Goal: Task Accomplishment & Management: Manage account settings

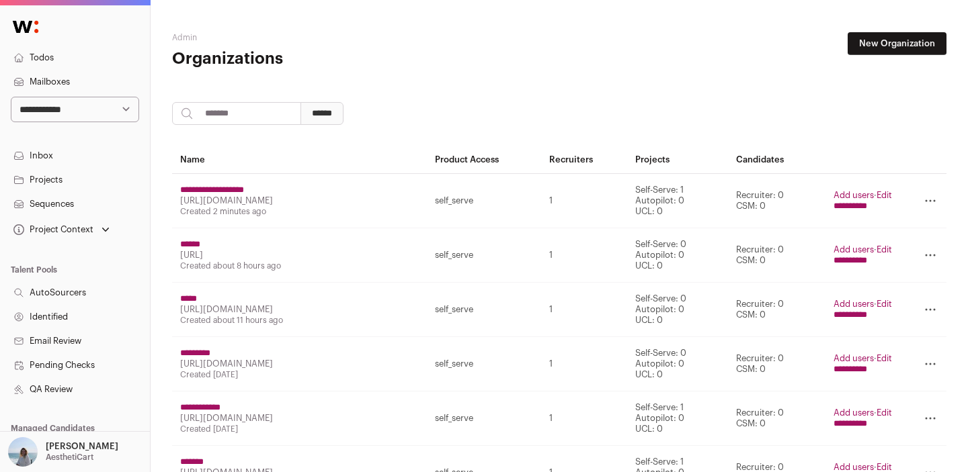
click at [74, 442] on p "[PERSON_NAME]" at bounding box center [82, 447] width 73 height 11
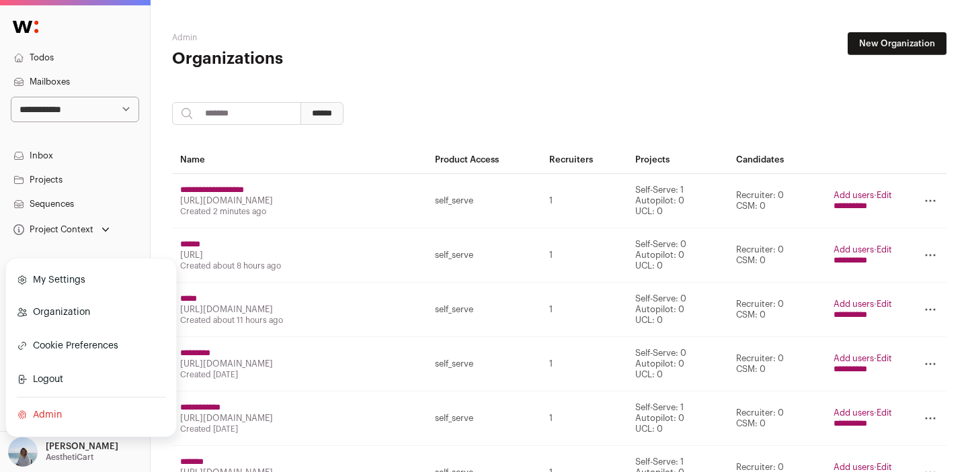
click at [62, 317] on link "Organization" at bounding box center [91, 313] width 149 height 30
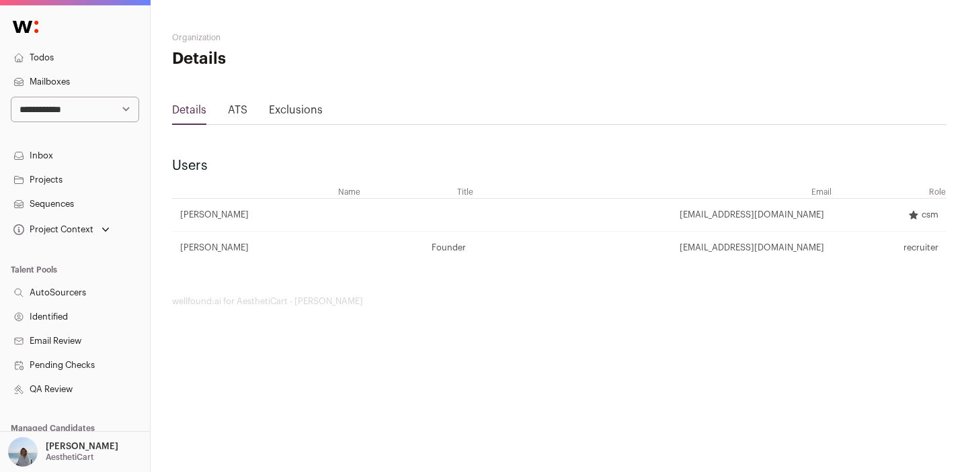
click at [82, 440] on div "[PERSON_NAME] AesthetiCart" at bounding box center [82, 452] width 73 height 30
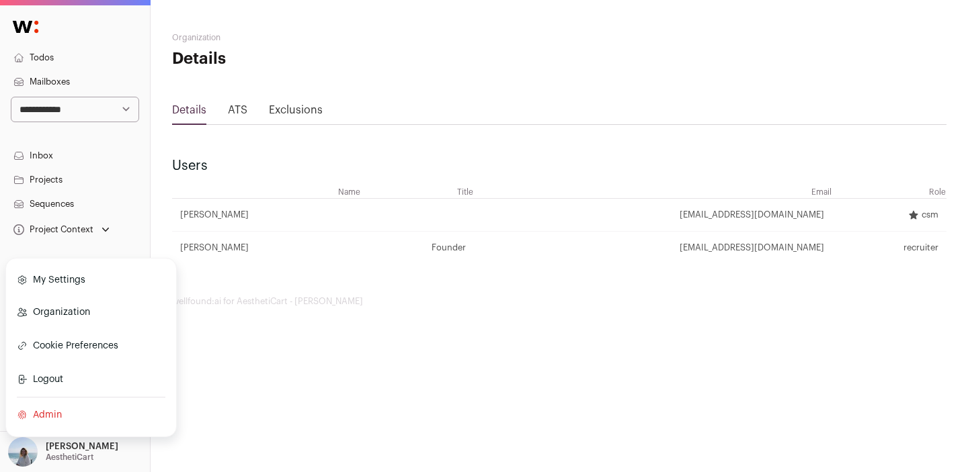
click at [159, 140] on div "Organization Details Details ATS Exclusions Users Name Title Email Role [PERSON…" at bounding box center [559, 169] width 817 height 339
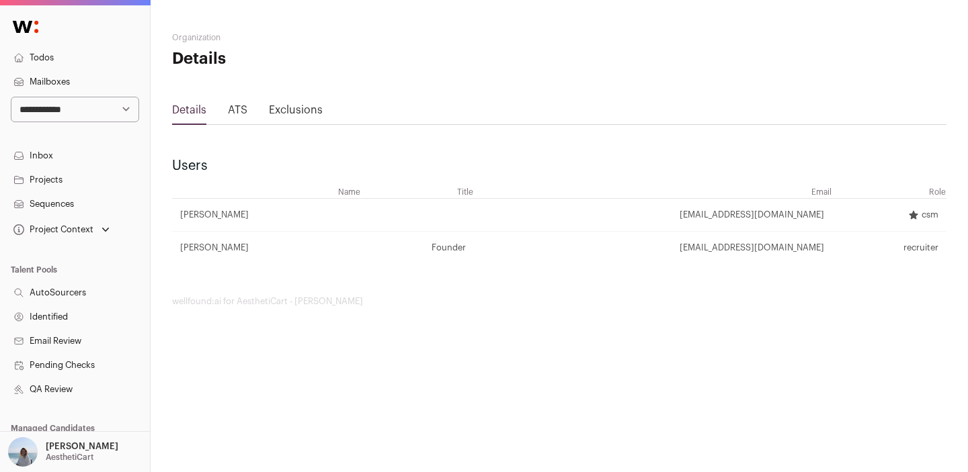
click at [48, 448] on p "[PERSON_NAME]" at bounding box center [82, 447] width 73 height 11
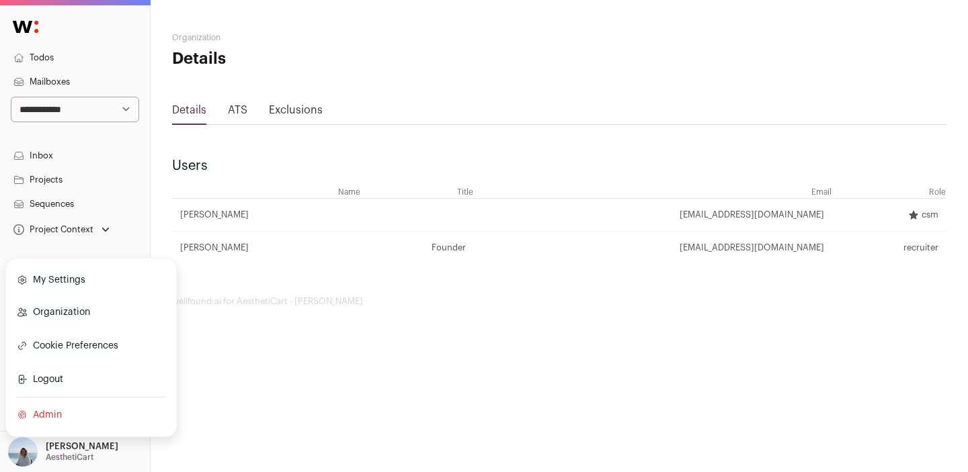
click at [51, 421] on link "Admin" at bounding box center [91, 416] width 149 height 30
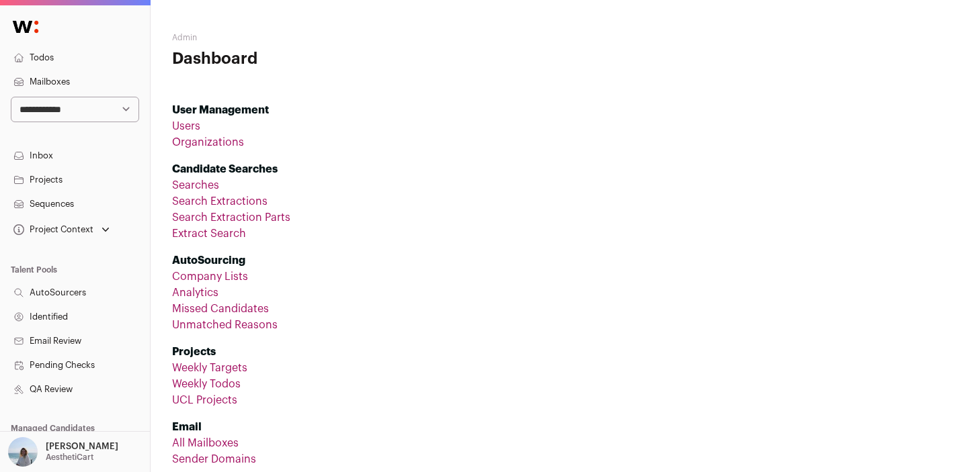
click at [191, 124] on link "Users" at bounding box center [186, 126] width 28 height 11
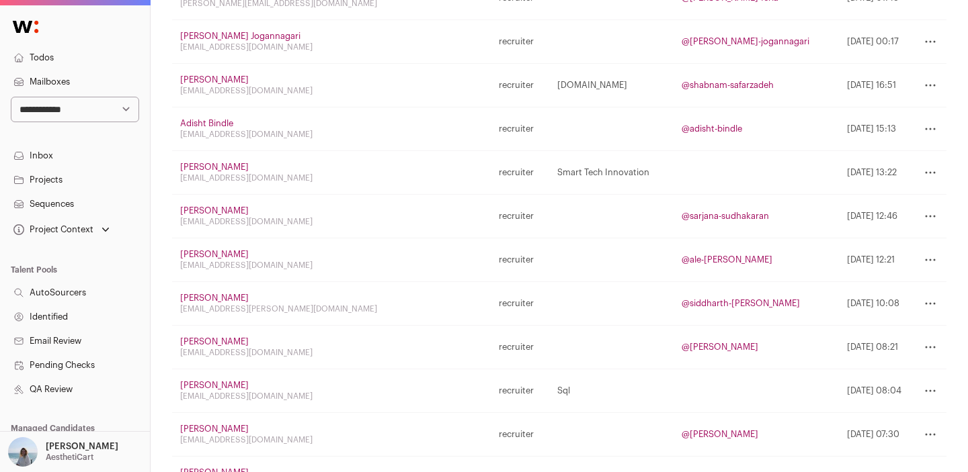
scroll to position [943, 0]
click at [681, 88] on link "@shabnam-safarzadeh" at bounding box center [727, 84] width 92 height 9
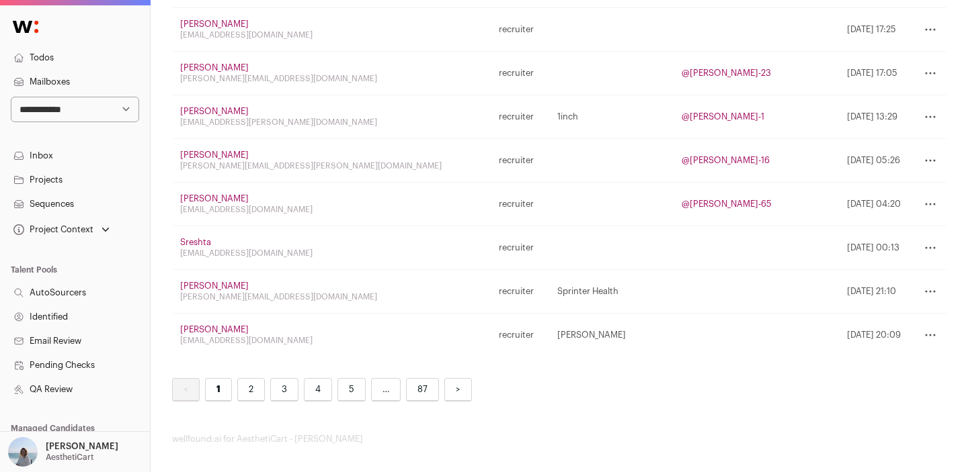
scroll to position [2008, 0]
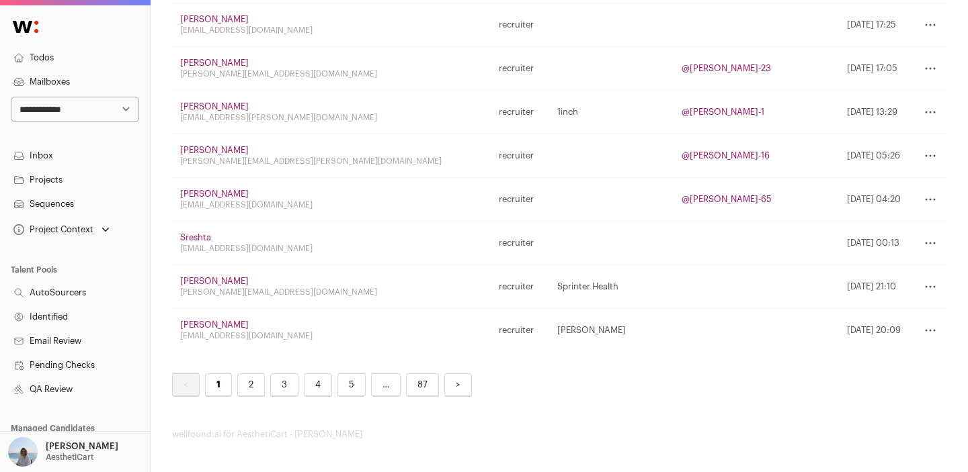
click at [256, 383] on link "2" at bounding box center [251, 386] width 28 height 24
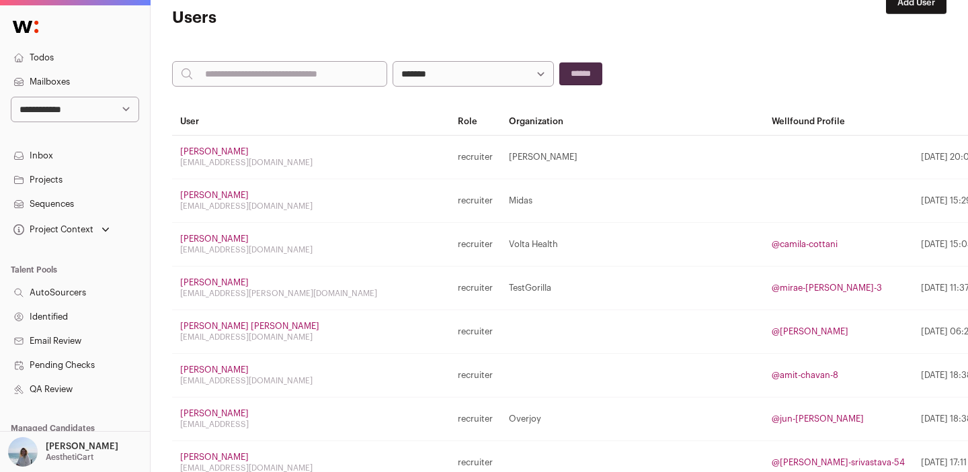
scroll to position [42, 0]
drag, startPoint x: 262, startPoint y: 237, endPoint x: 180, endPoint y: 237, distance: 82.0
click at [180, 237] on div "[PERSON_NAME]" at bounding box center [310, 238] width 261 height 11
copy link "[PERSON_NAME]"
